Goal: Task Accomplishment & Management: Manage account settings

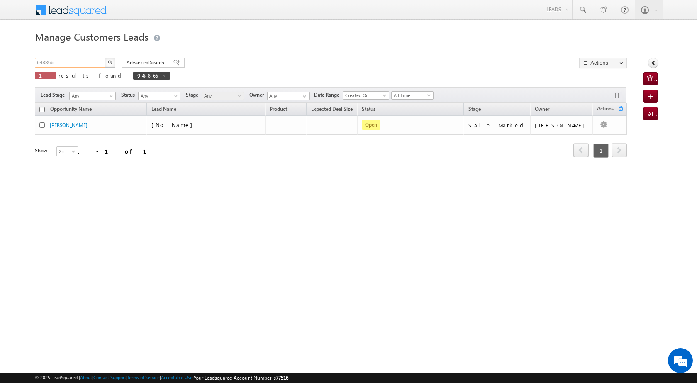
click at [61, 63] on input "948866" at bounding box center [70, 63] width 71 height 10
drag, startPoint x: 71, startPoint y: 64, endPoint x: 29, endPoint y: 59, distance: 42.5
click at [29, 59] on body "Menu [PERSON_NAME] [PERSON_NAME] a2@ks erve." at bounding box center [348, 117] width 697 height 235
paste input "45"
type input "948845"
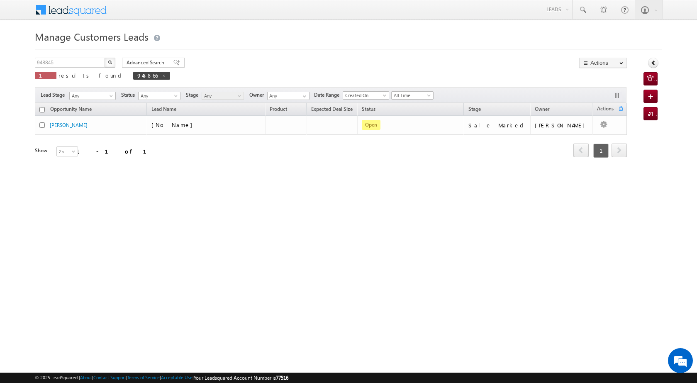
click at [111, 61] on img "button" at bounding box center [110, 62] width 4 height 4
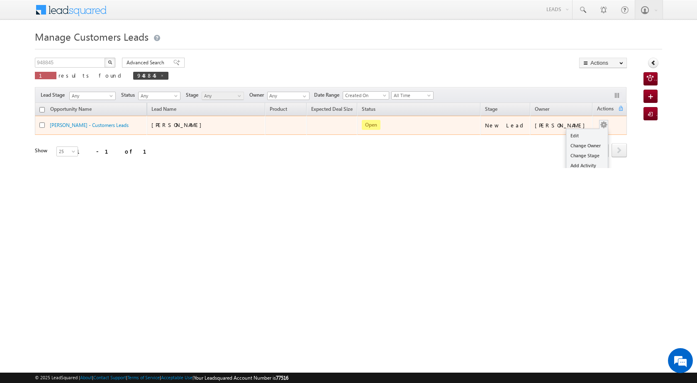
click at [607, 126] on td "Edit Change Owner Change Stage Add Activity Add Task Delete" at bounding box center [610, 125] width 34 height 19
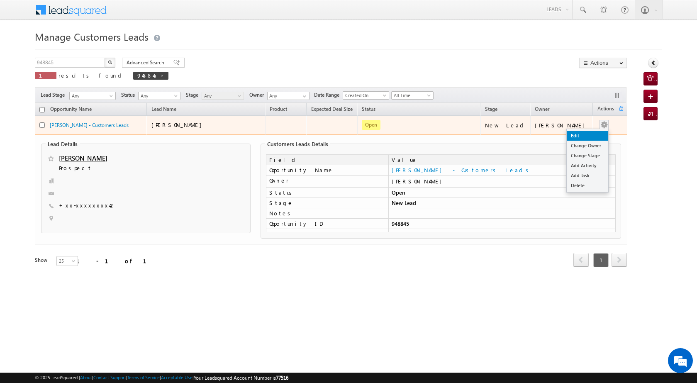
click at [585, 134] on link "Edit" at bounding box center [588, 136] width 42 height 10
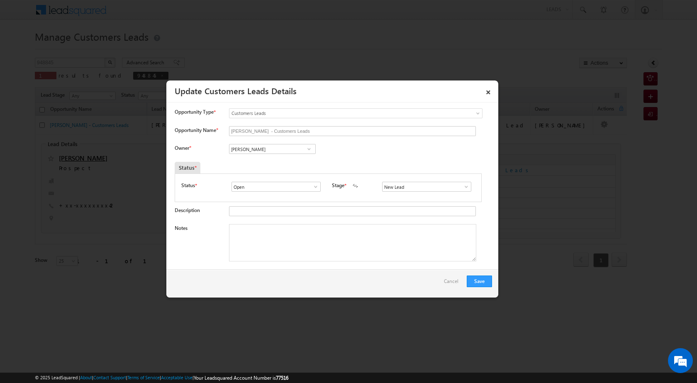
click at [310, 150] on span at bounding box center [309, 149] width 8 height 7
click at [306, 149] on span at bounding box center [309, 149] width 8 height 7
click at [304, 159] on link "[PERSON_NAME] [PERSON_NAME][EMAIL_ADDRESS][DOMAIN_NAME]" at bounding box center [272, 162] width 87 height 16
type input "[PERSON_NAME]"
click at [328, 237] on textarea "Notes" at bounding box center [352, 242] width 247 height 37
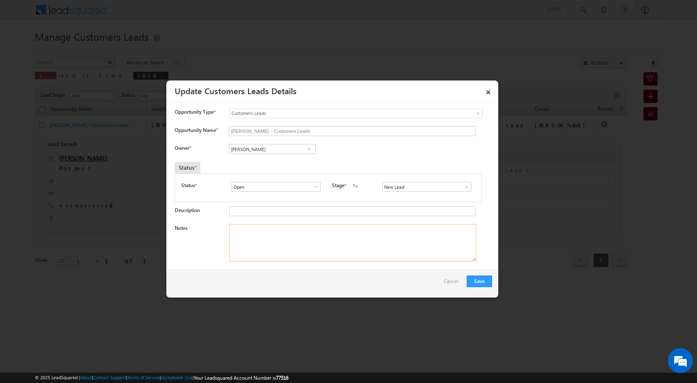
paste textarea "948845"
type textarea "948845"
click at [463, 188] on span at bounding box center [466, 186] width 8 height 7
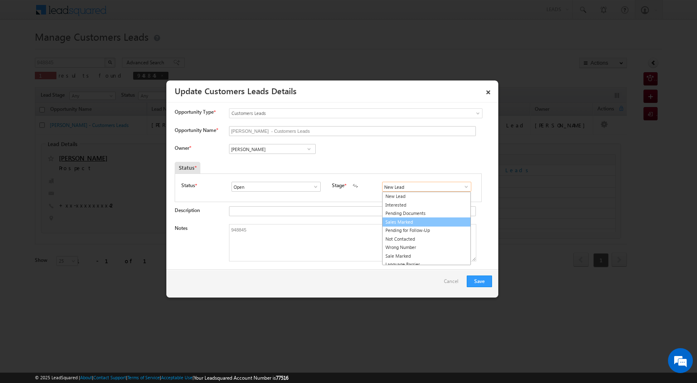
click at [430, 222] on link "Sales Marked" at bounding box center [426, 223] width 89 height 10
type input "Sales Marked"
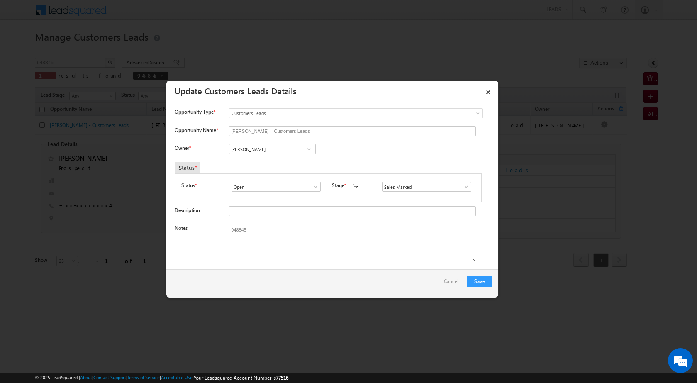
click at [277, 249] on textarea "948845" at bounding box center [352, 242] width 247 height 37
paste textarea "OWN PLOT PV 24 LOAN AMOUNT 25 LAC BUSINESS KIRANA SHOP INNCOME 1.50 LAC CIBIL 7…"
type textarea "948845 OWN PLOT PV 24 LOAN AMOUNT 25 LAC BUSINESS KIRANA SHOP INNCOME 1.50 LAC …"
click at [494, 283] on div "Save Cancel" at bounding box center [332, 283] width 332 height 28
click at [481, 283] on button "Save" at bounding box center [479, 282] width 25 height 12
